Goal: Transaction & Acquisition: Obtain resource

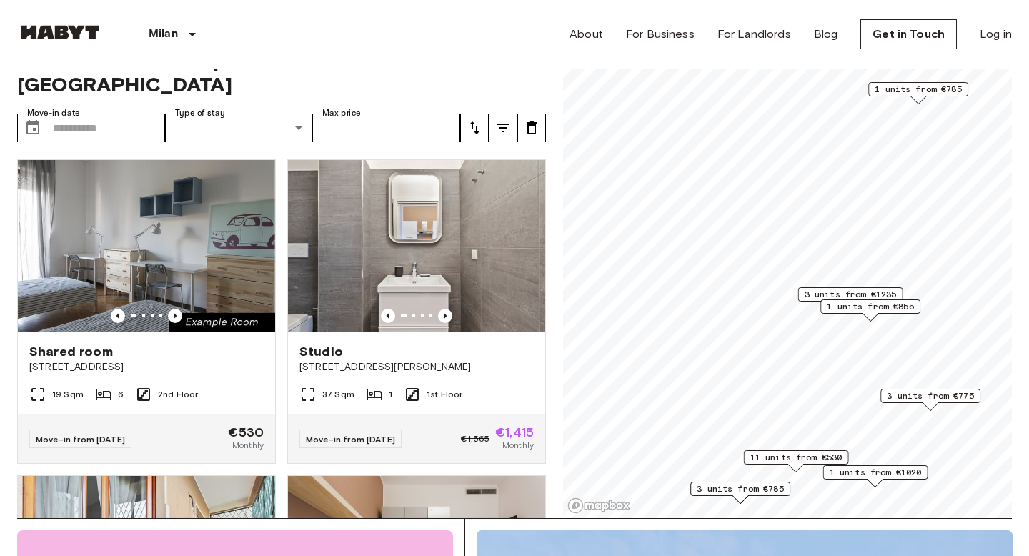
click at [828, 302] on span "1 units from €855" at bounding box center [870, 306] width 87 height 13
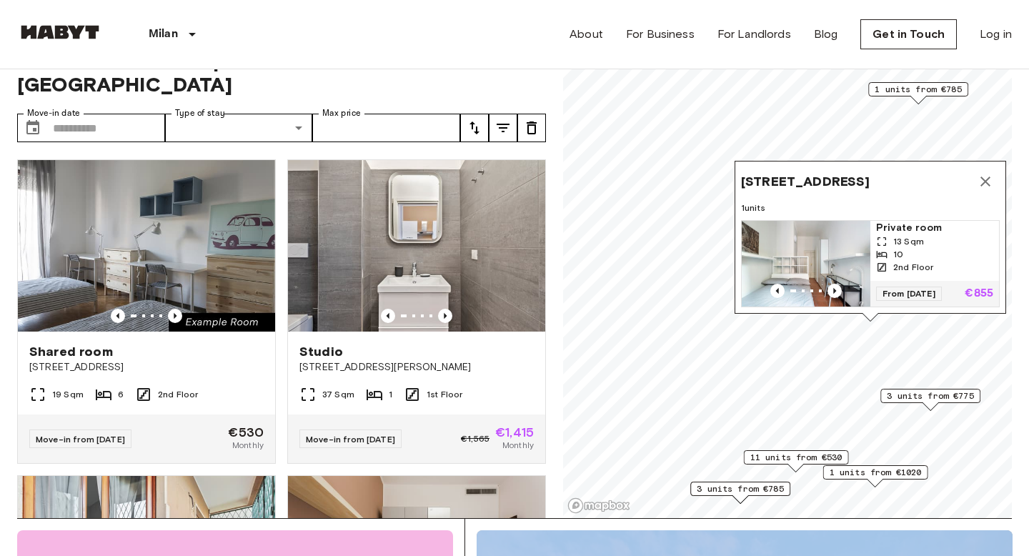
click at [981, 178] on icon "Map marker" at bounding box center [986, 182] width 10 height 10
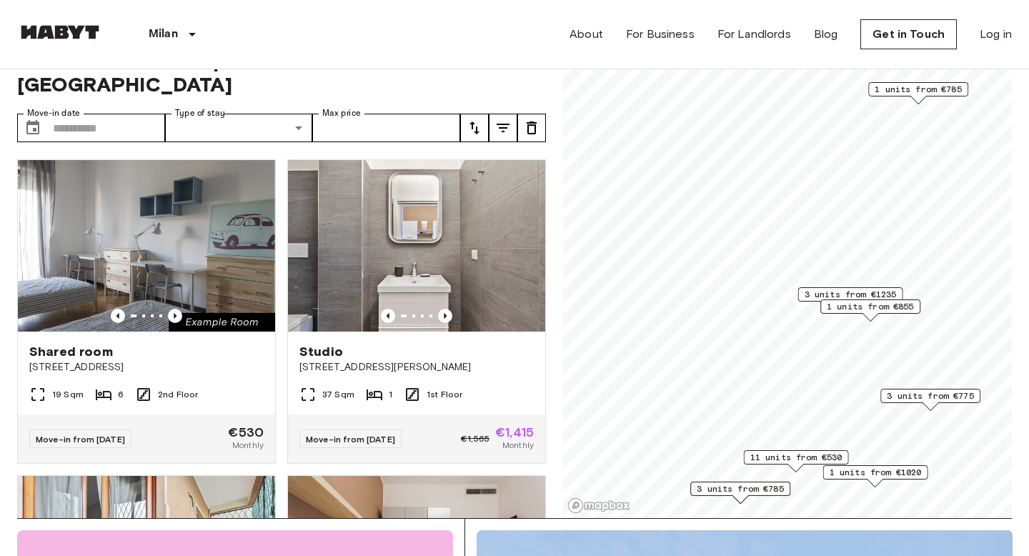
click at [771, 464] on div "11 units from €530" at bounding box center [796, 457] width 105 height 14
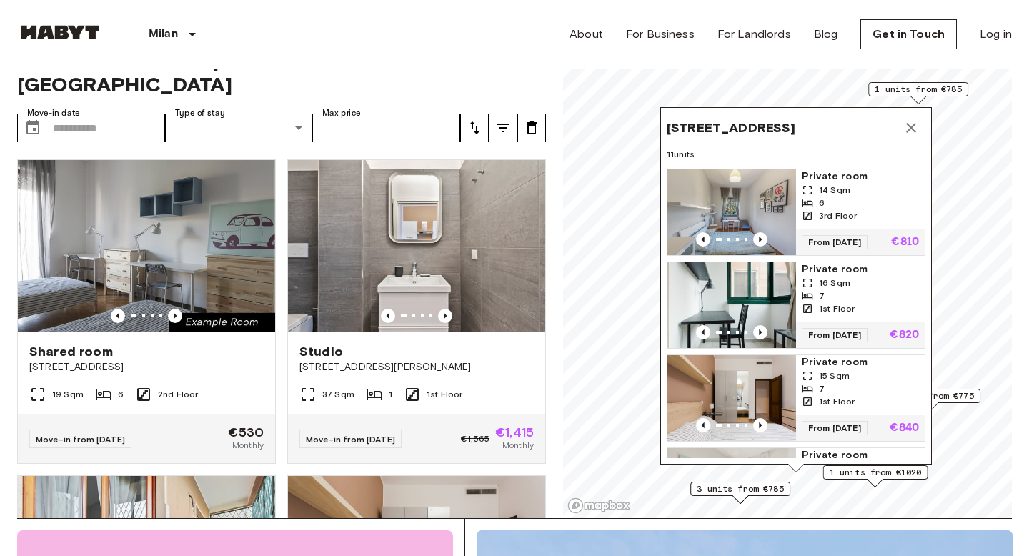
scroll to position [471, 0]
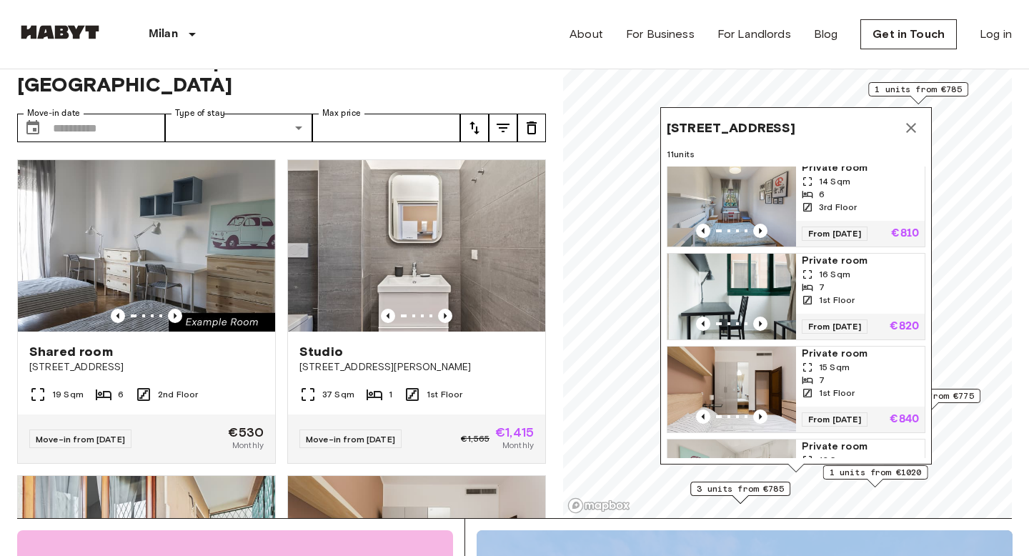
click at [737, 277] on img "Map marker" at bounding box center [732, 297] width 129 height 86
click at [909, 127] on icon "Map marker" at bounding box center [911, 127] width 17 height 17
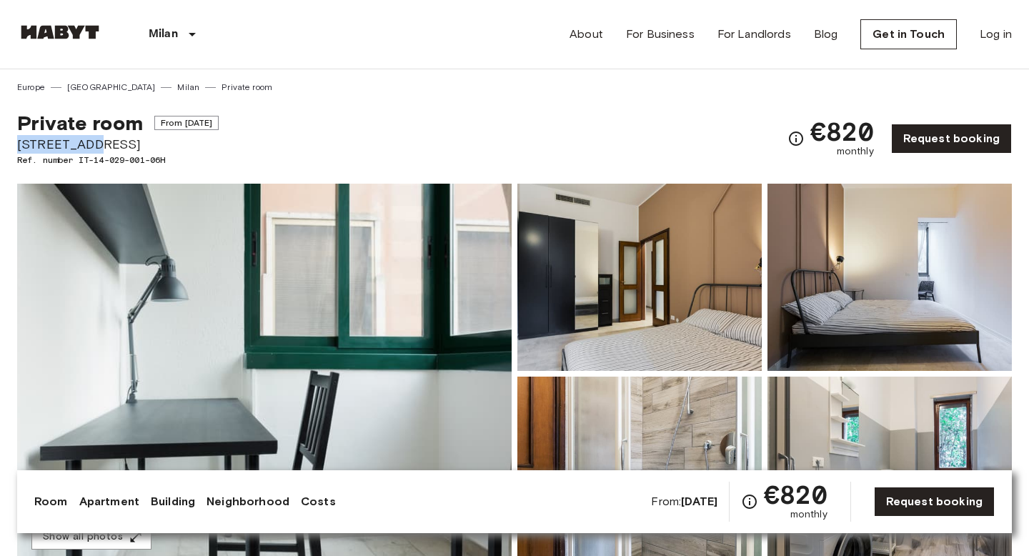
drag, startPoint x: 94, startPoint y: 151, endPoint x: 7, endPoint y: 147, distance: 86.6
copy span "[STREET_ADDRESS]"
